Goal: Information Seeking & Learning: Learn about a topic

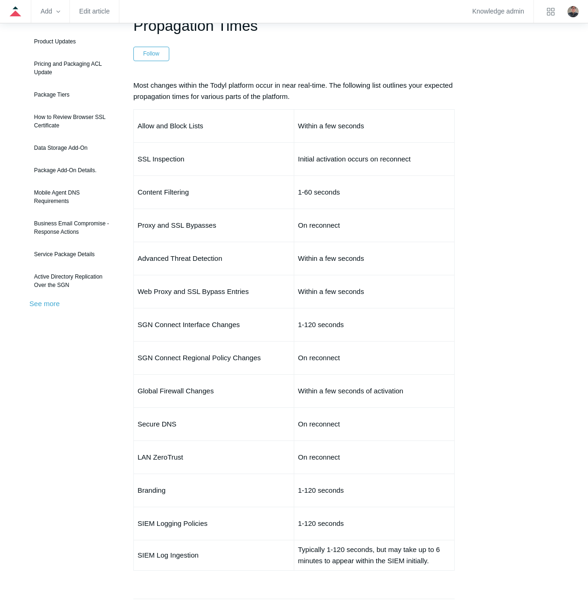
scroll to position [47, 0]
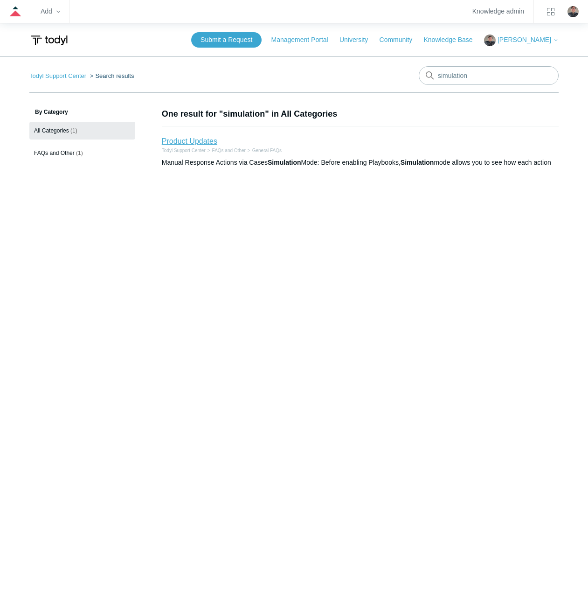
click at [193, 144] on link "Product Updates" at bounding box center [189, 141] width 55 height 8
click at [199, 139] on link "Product Updates" at bounding box center [189, 141] width 55 height 8
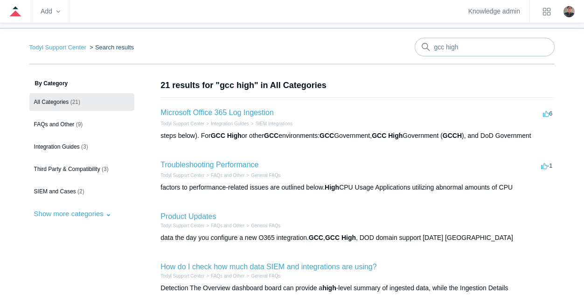
scroll to position [47, 0]
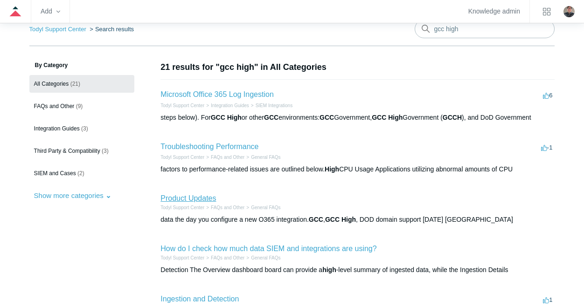
click at [185, 196] on link "Product Updates" at bounding box center [187, 198] width 55 height 8
click at [179, 199] on link "Product Updates" at bounding box center [187, 198] width 55 height 8
click at [190, 198] on link "Product Updates" at bounding box center [187, 198] width 55 height 8
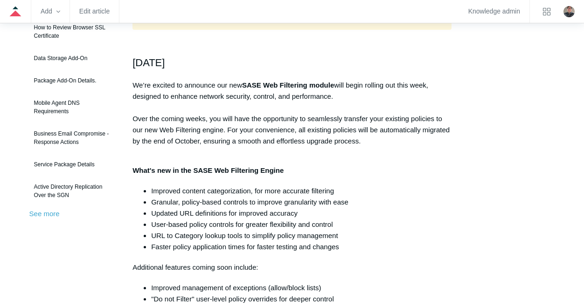
scroll to position [187, 0]
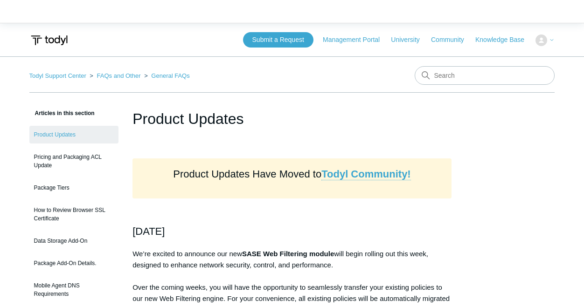
scroll to position [6572, 0]
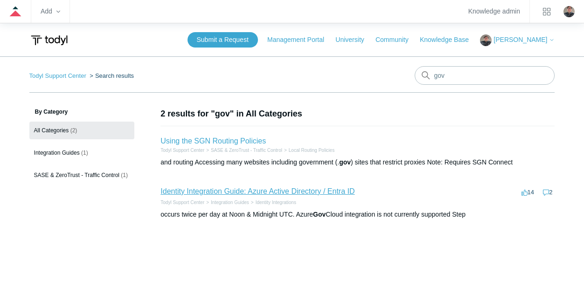
click at [222, 190] on link "Identity Integration Guide: Azure Active Directory / Entra ID" at bounding box center [257, 191] width 194 height 8
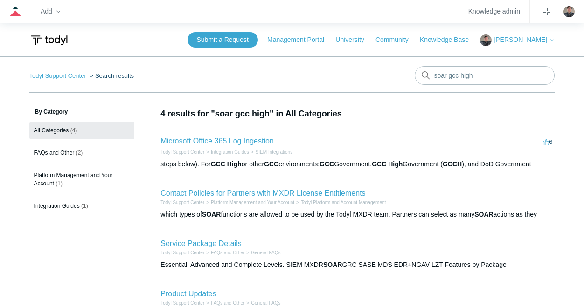
click at [192, 142] on link "Microsoft Office 365 Log Ingestion" at bounding box center [216, 141] width 113 height 8
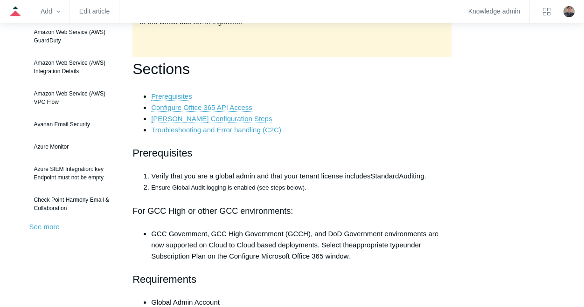
scroll to position [47, 0]
